Goal: Task Accomplishment & Management: Manage account settings

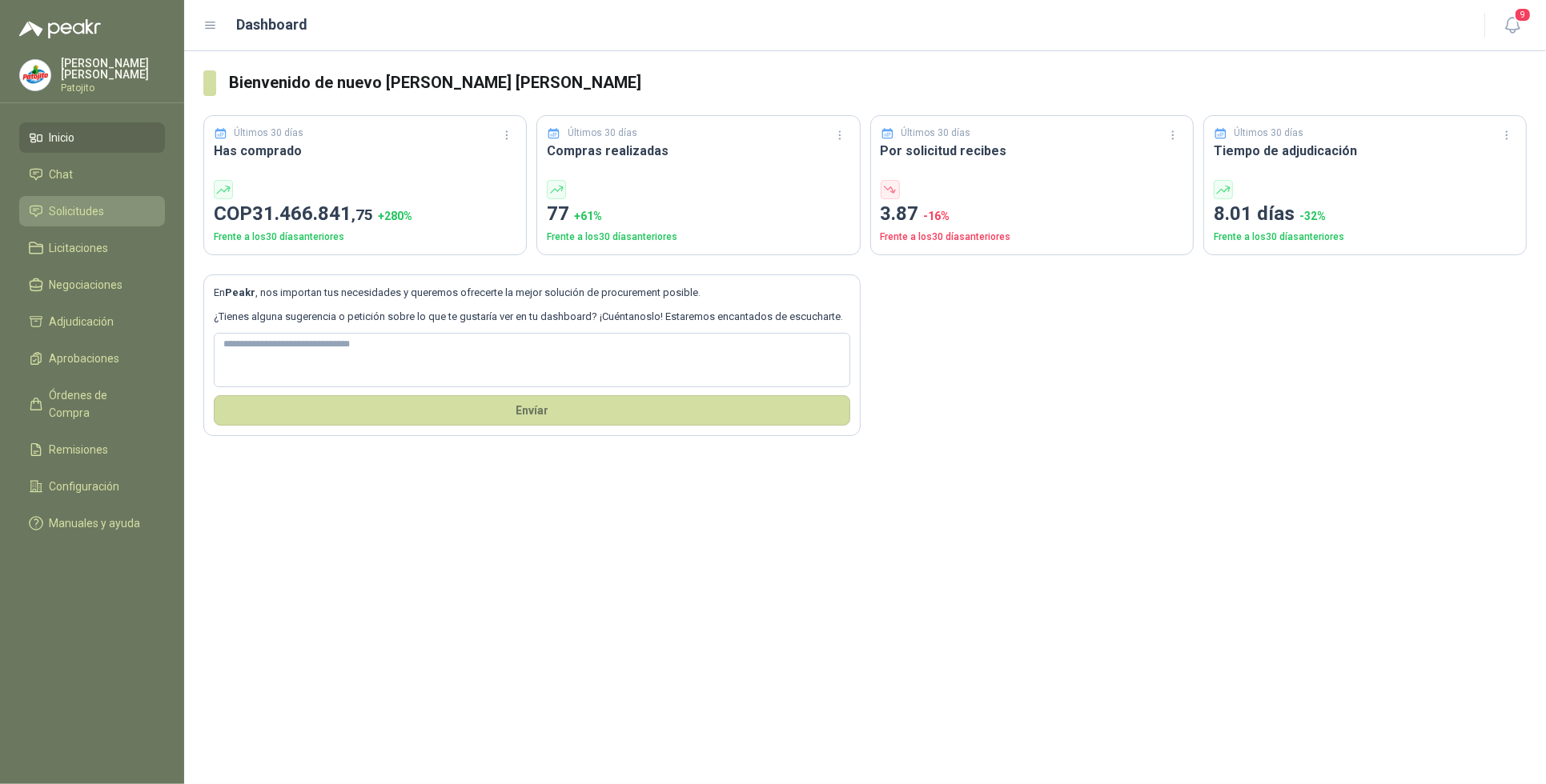
click at [118, 208] on li "Solicitudes" at bounding box center [92, 211] width 126 height 17
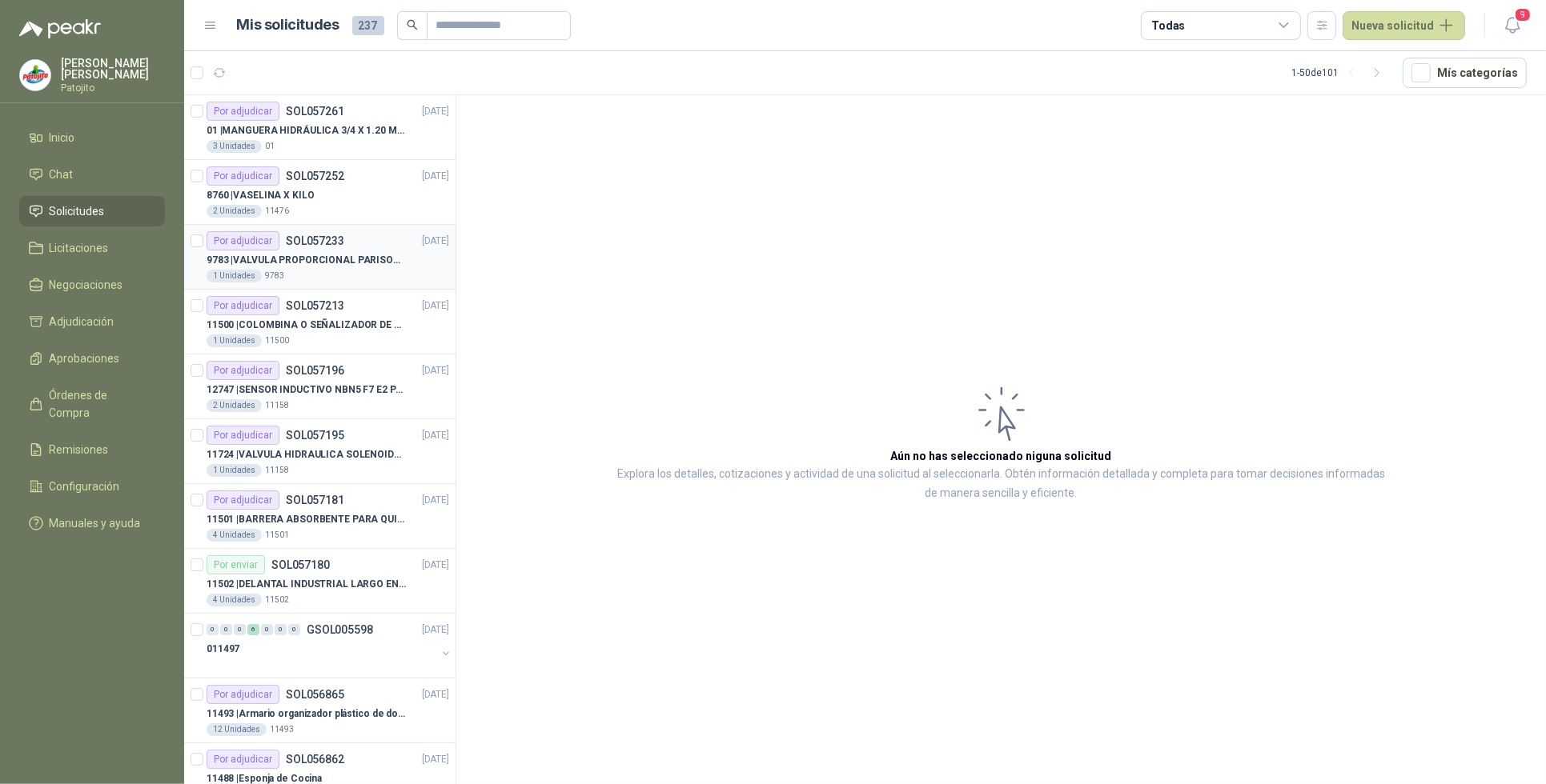
click at [369, 258] on p "9783 | VALVULA PROPORCIONAL PARISON 0811404612 / 4WRPEH6C4 REXROTH" at bounding box center [306, 261] width 200 height 16
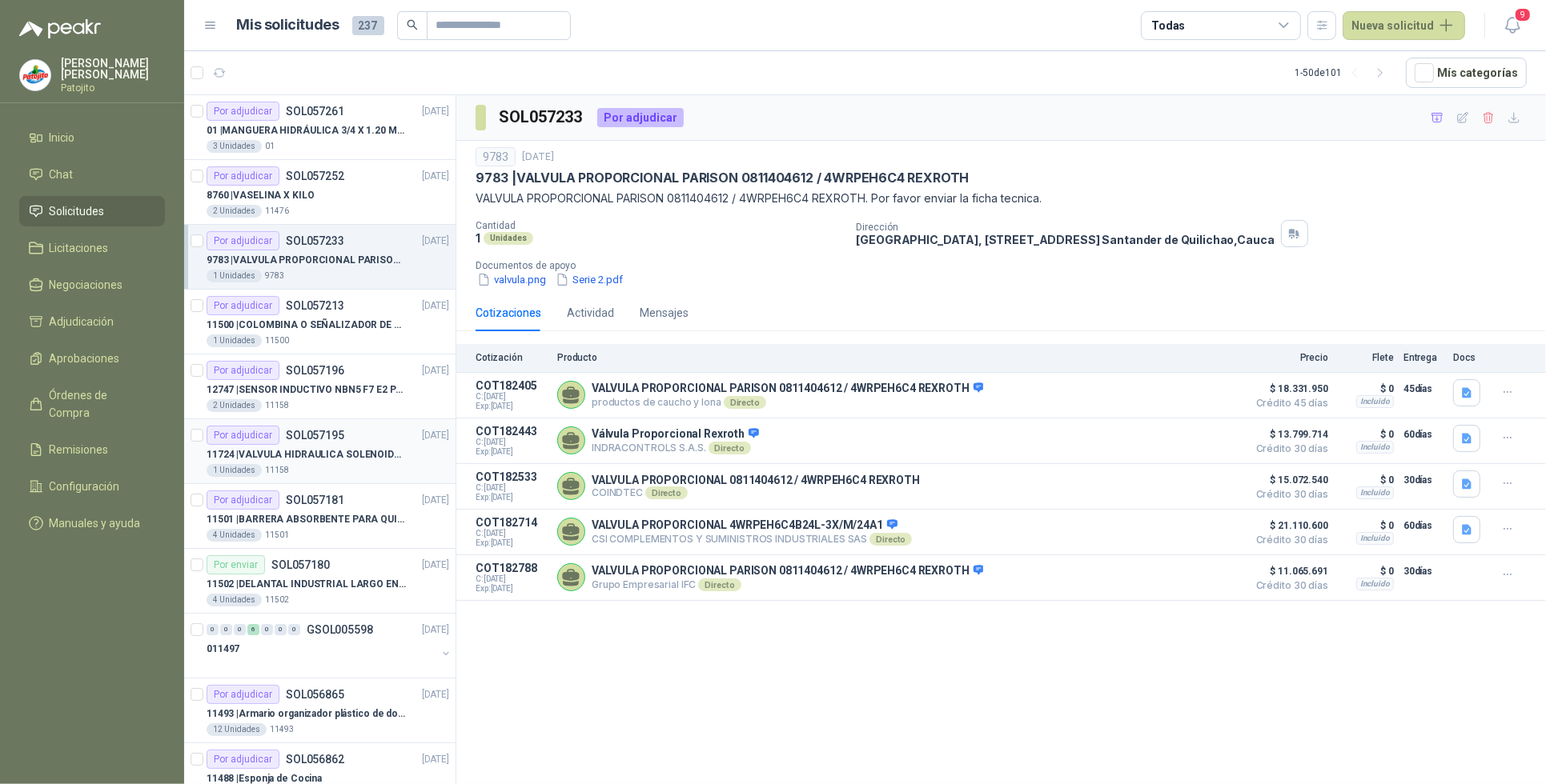
click at [341, 448] on p "11724 | VALVULA HIDRAULICA SOLENOIDE SV08-20 REF : SV08-3B-N-24DC-DG NORMALMENT…" at bounding box center [306, 456] width 200 height 16
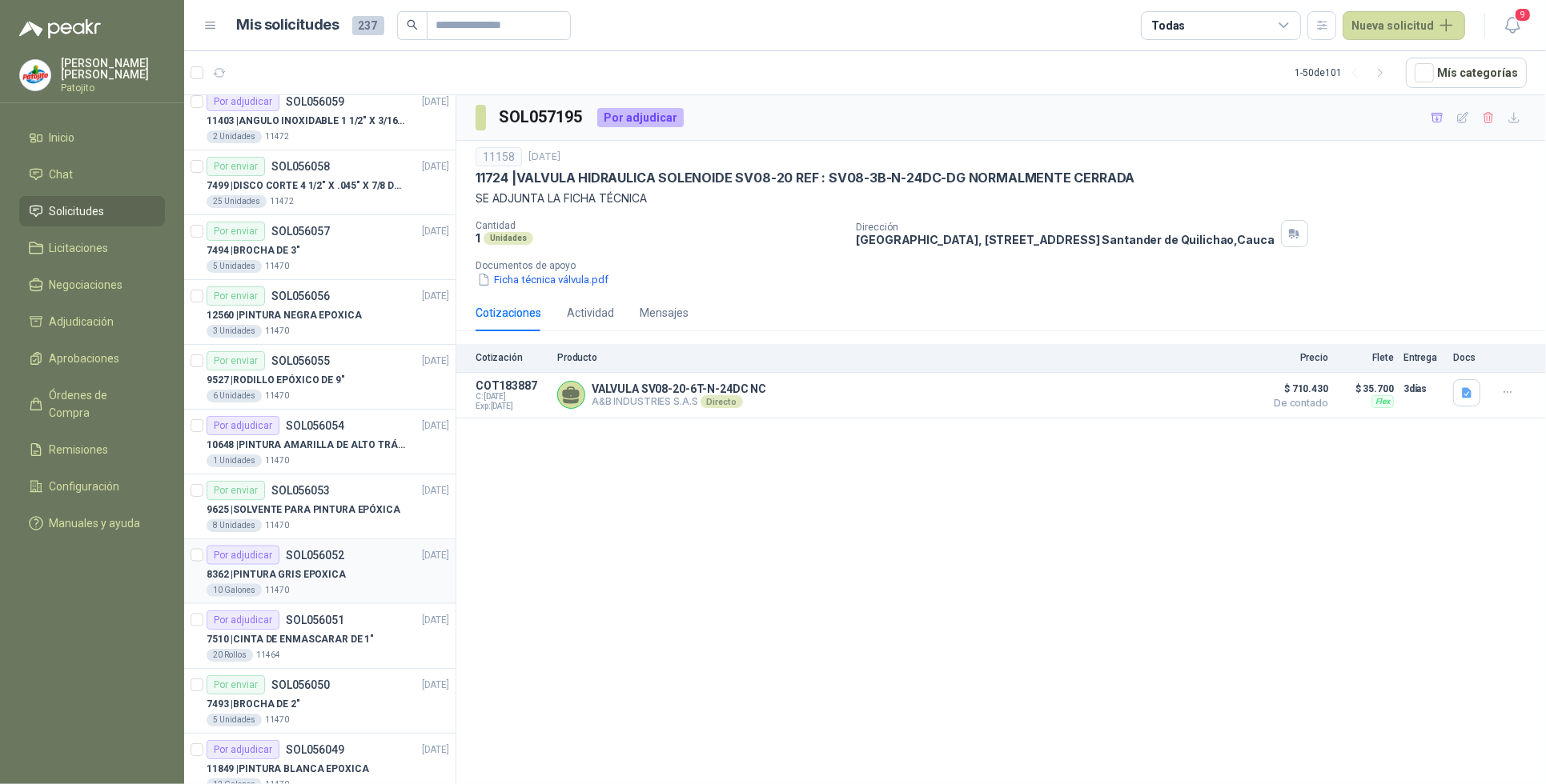
scroll to position [2577, 0]
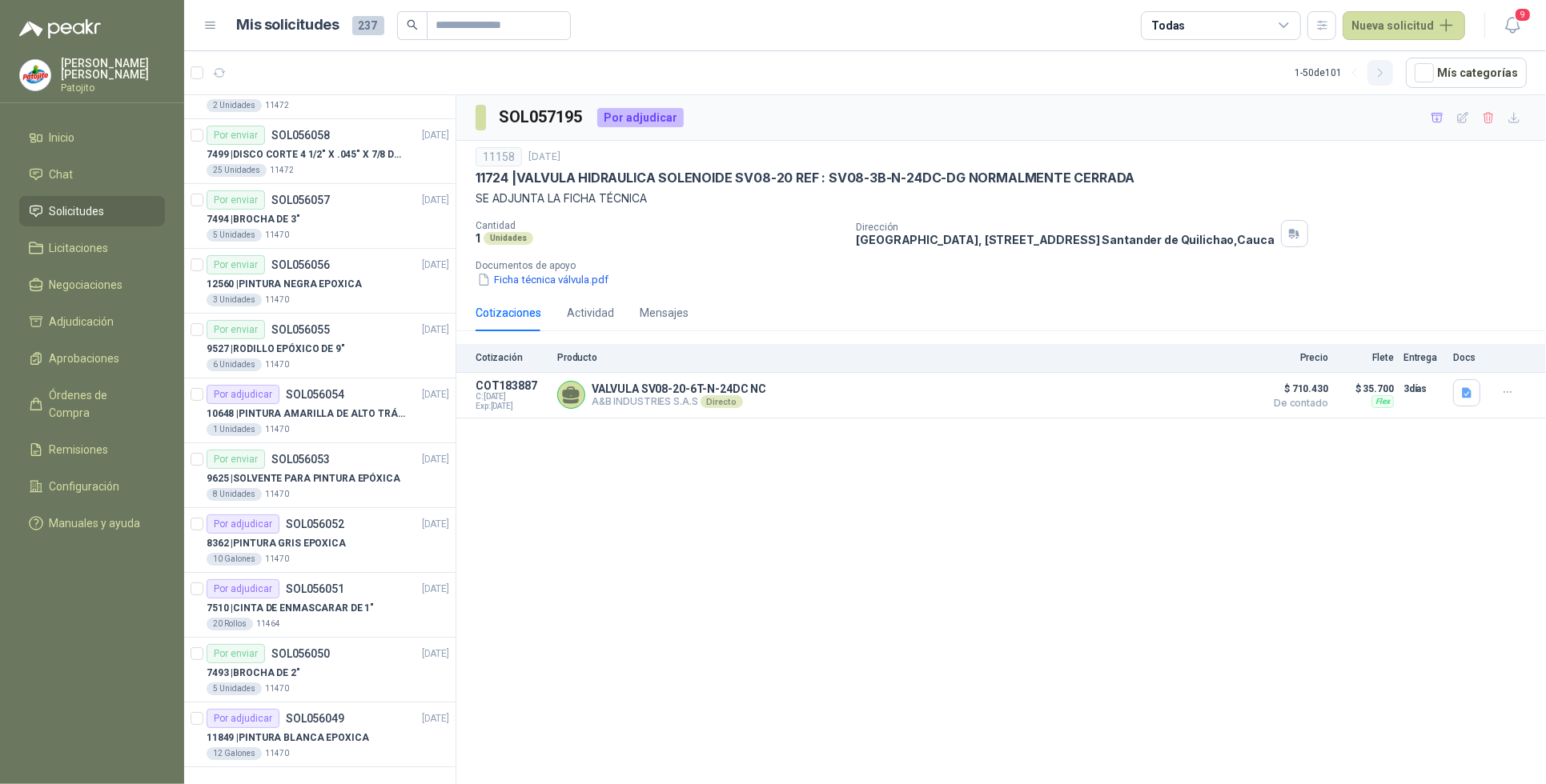
click at [1383, 78] on icon "button" at bounding box center [1381, 73] width 14 height 14
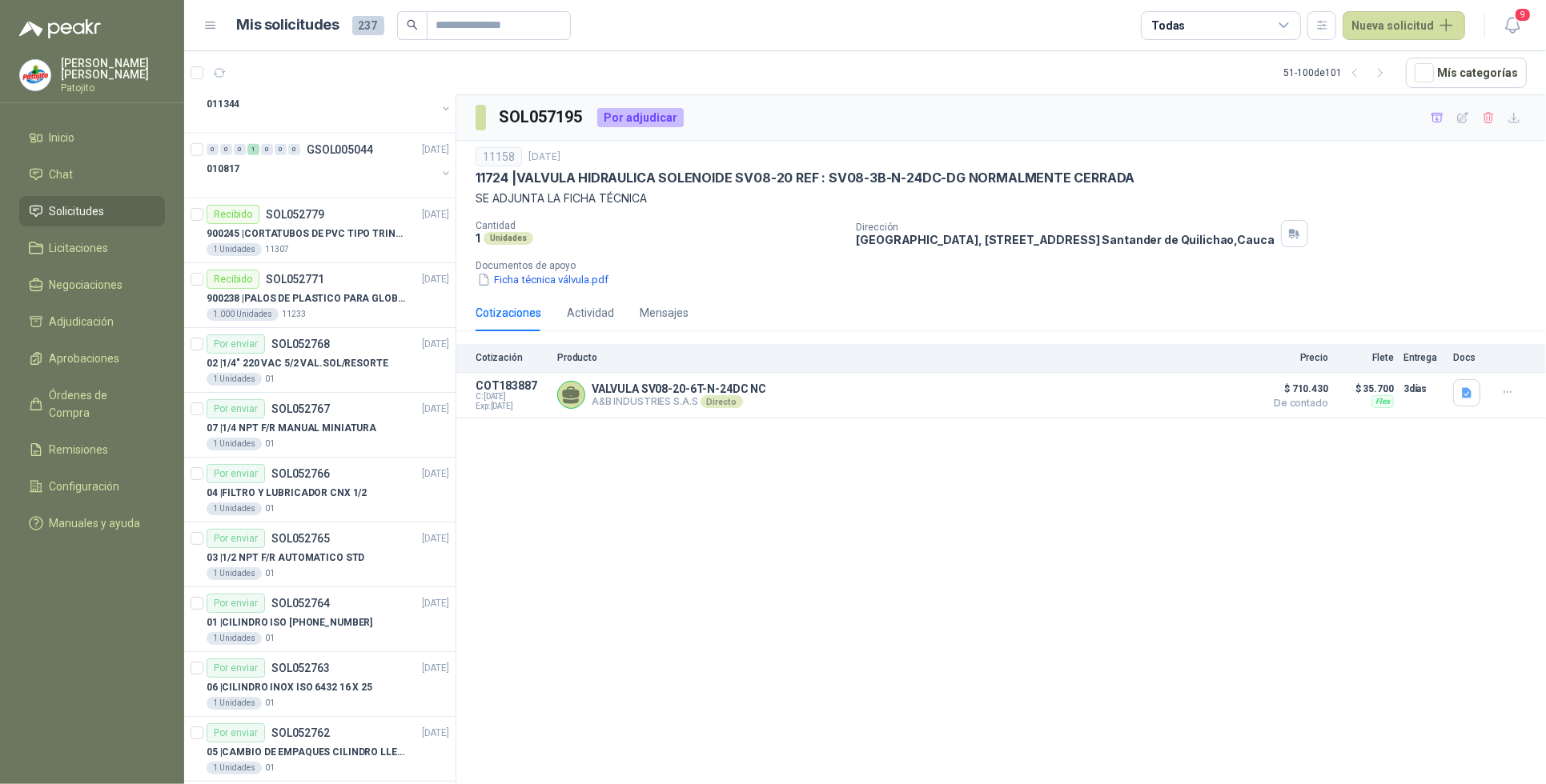
scroll to position [1677, 0]
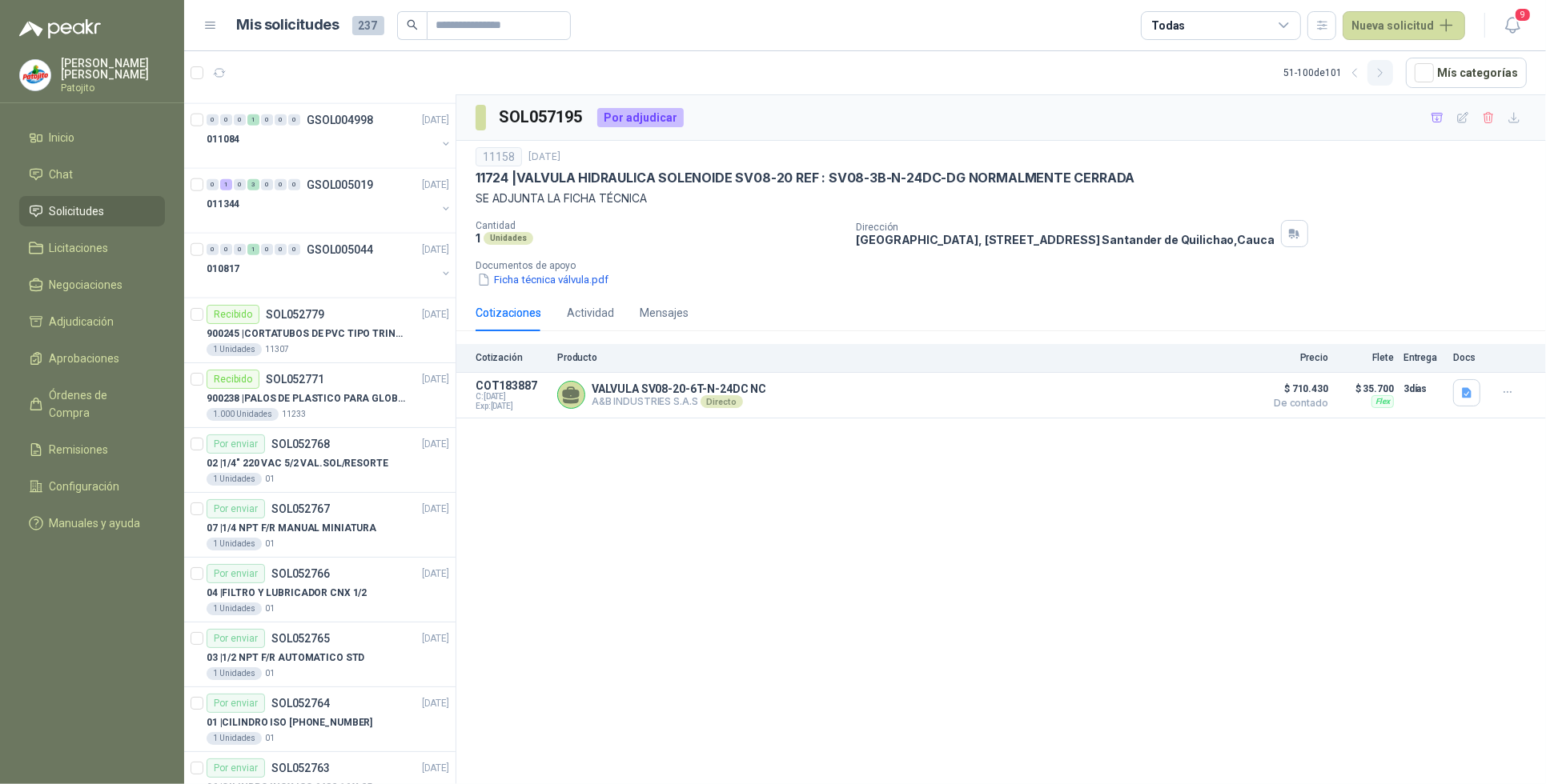
click at [1383, 67] on icon "button" at bounding box center [1381, 73] width 14 height 14
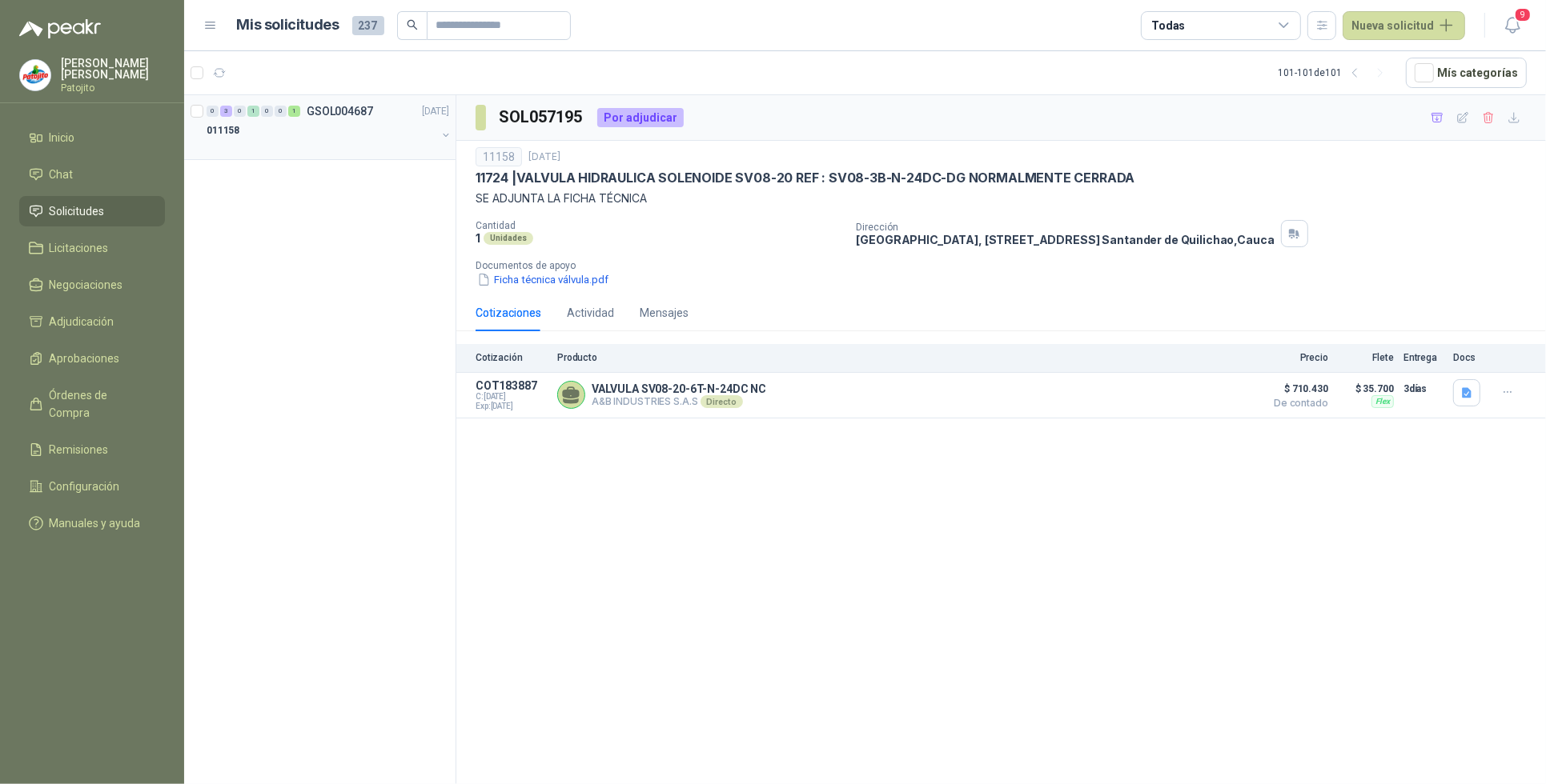
click at [288, 118] on div "0 3 0 1 0 0 1 GSOL004687 [DATE]" at bounding box center [329, 112] width 246 height 19
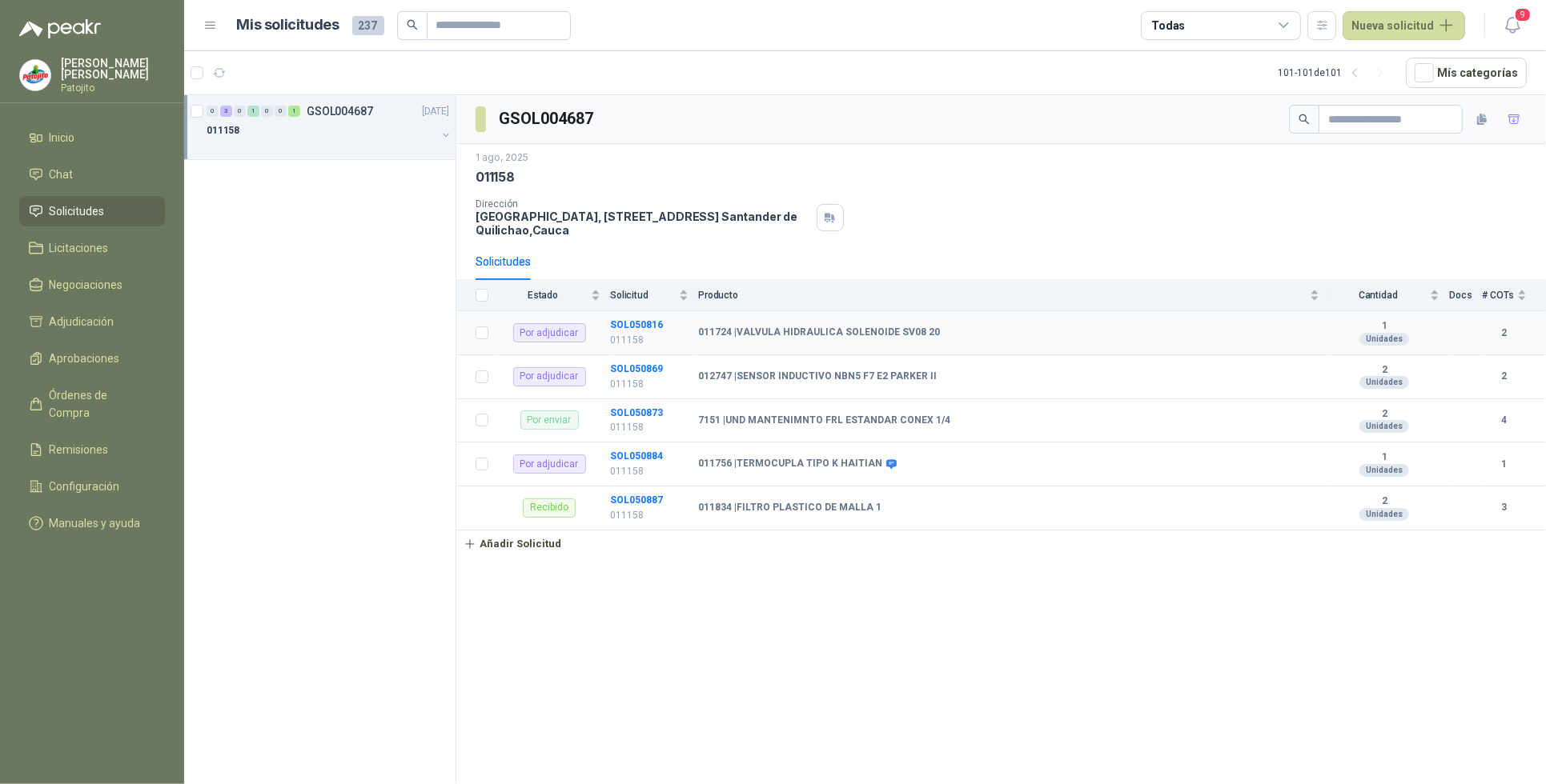
click at [905, 330] on b "011724 | VALVULA HIDRAULICA SOLENOIDE SV08 20" at bounding box center [819, 333] width 242 height 13
click at [656, 325] on b "SOL050816" at bounding box center [636, 324] width 53 height 11
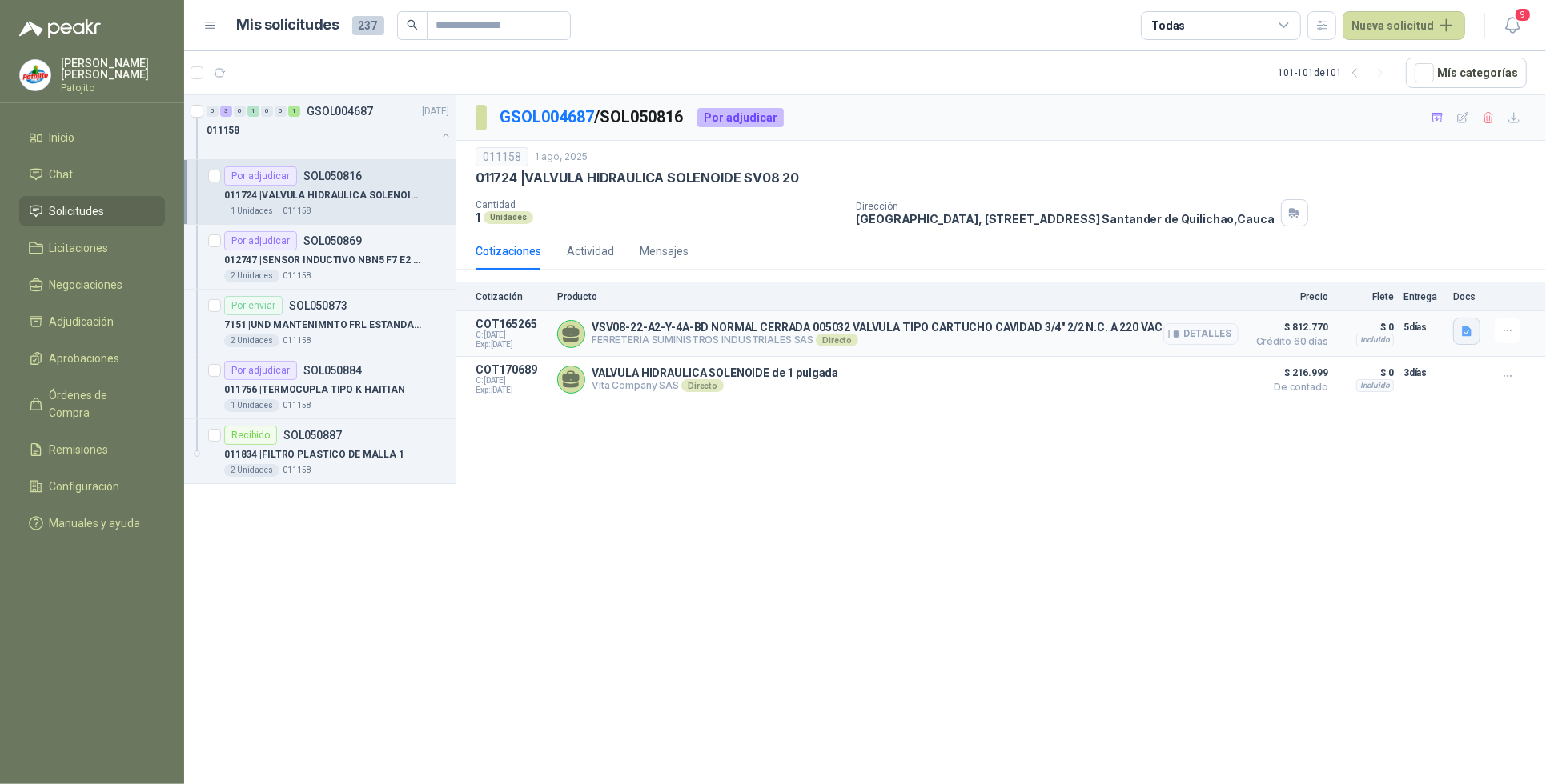
click at [1471, 336] on icon "button" at bounding box center [1467, 332] width 14 height 14
click at [1319, 296] on button "WhatsApp Image [DATE] 11.19.42 AM.jpeg" at bounding box center [1362, 296] width 217 height 16
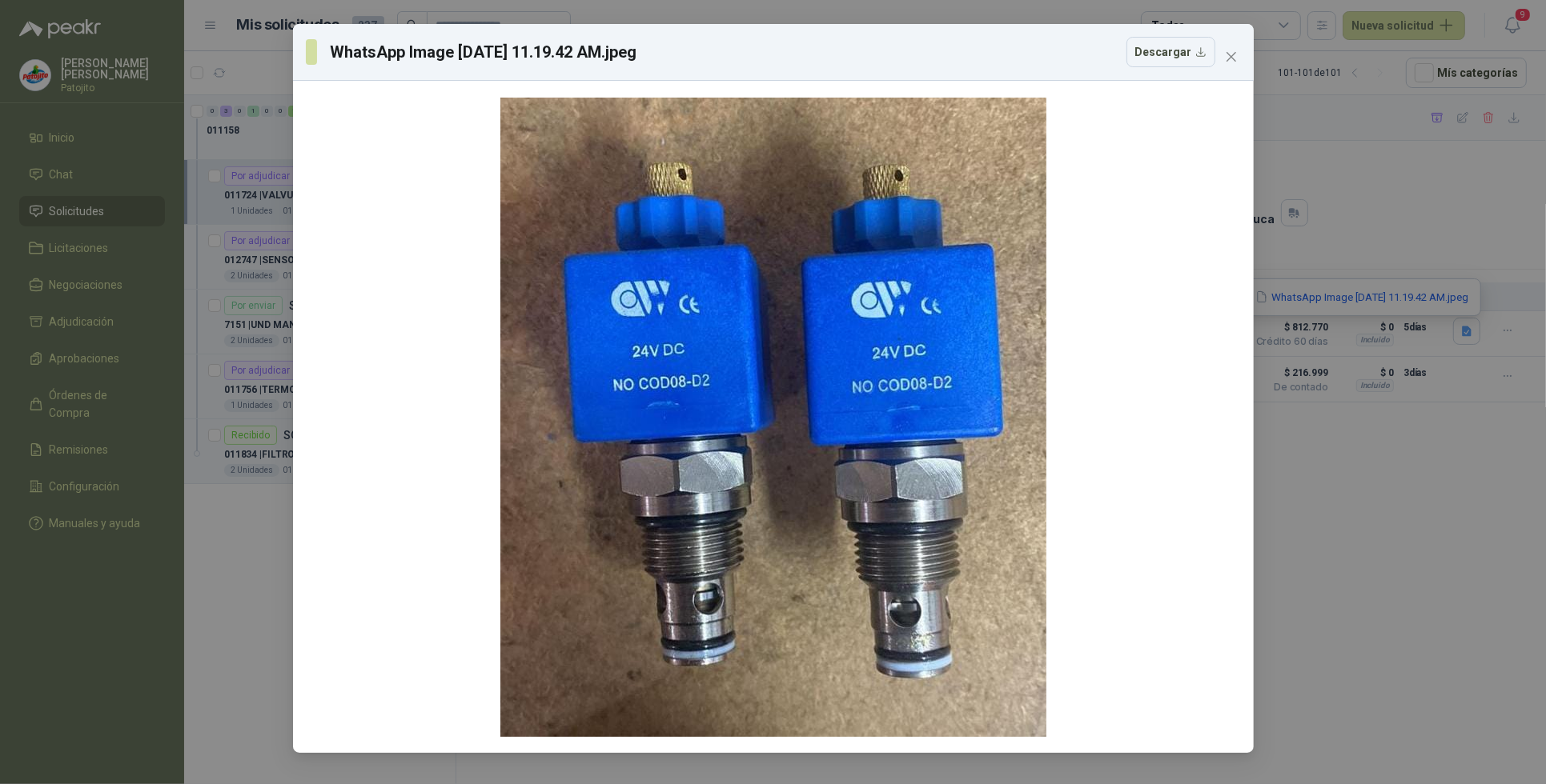
drag, startPoint x: 1306, startPoint y: 492, endPoint x: 969, endPoint y: 615, distance: 358.7
click at [1306, 494] on div "WhatsApp Image [DATE] 11.19.42 AM.jpeg Descargar" at bounding box center [773, 392] width 1546 height 784
